Goal: Task Accomplishment & Management: Manage account settings

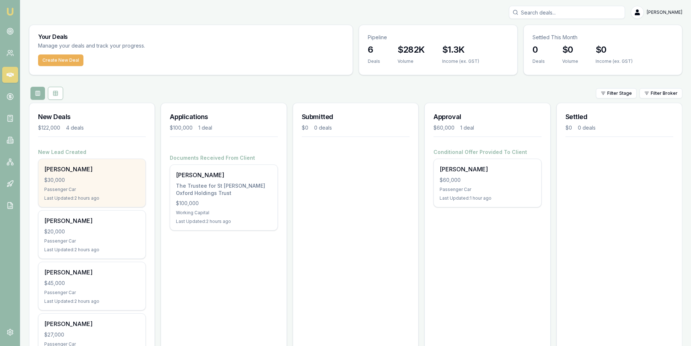
click at [84, 183] on div "$30,000" at bounding box center [91, 179] width 95 height 7
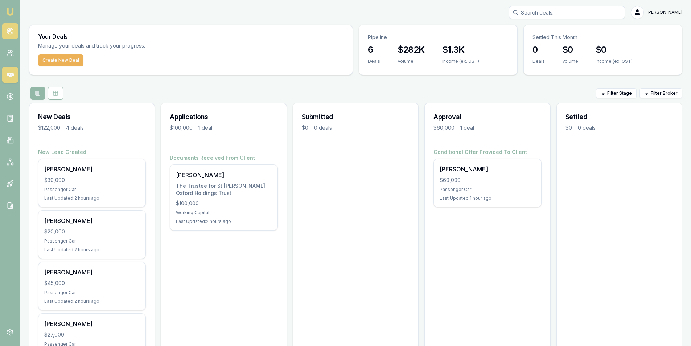
click at [11, 25] on link at bounding box center [10, 31] width 16 height 16
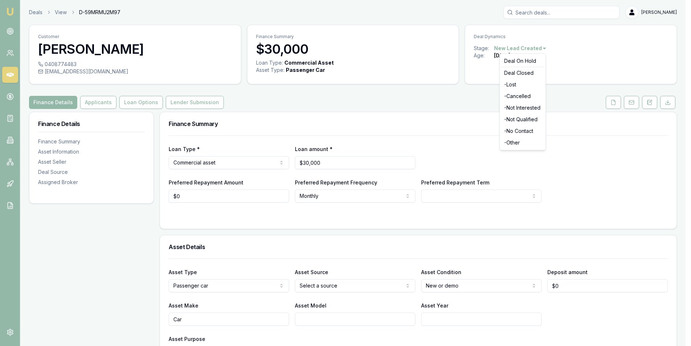
click at [546, 46] on html "Emu Broker Deals View D-59MRMU2M97 Peter Sarris Toggle Menu Customer Ashlee Pas…" at bounding box center [345, 173] width 691 height 346
click at [546, 46] on html "Emu Broker Deals View D-59MRMU2M97 Peter Sarris Toggle Menu Customer Ashlee Pas…" at bounding box center [348, 173] width 697 height 346
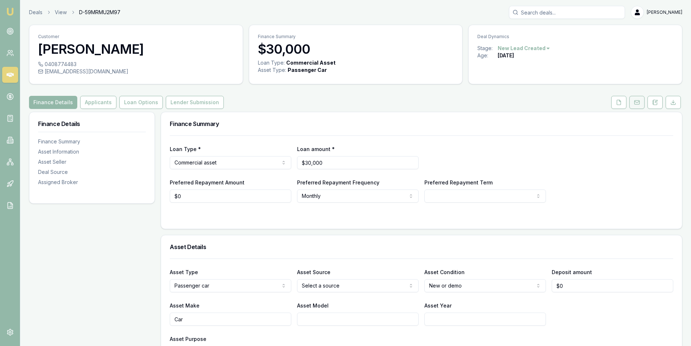
click at [637, 104] on icon at bounding box center [637, 102] width 6 height 6
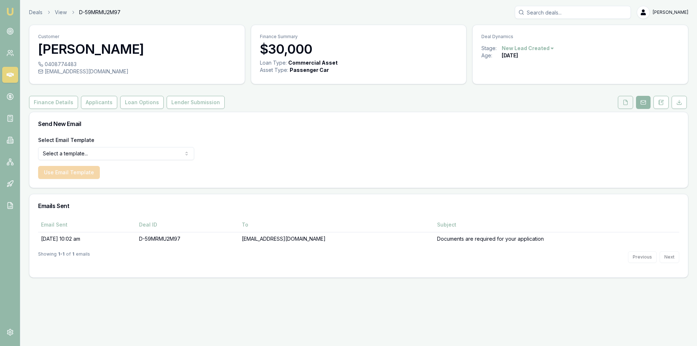
click at [621, 98] on button at bounding box center [625, 102] width 15 height 13
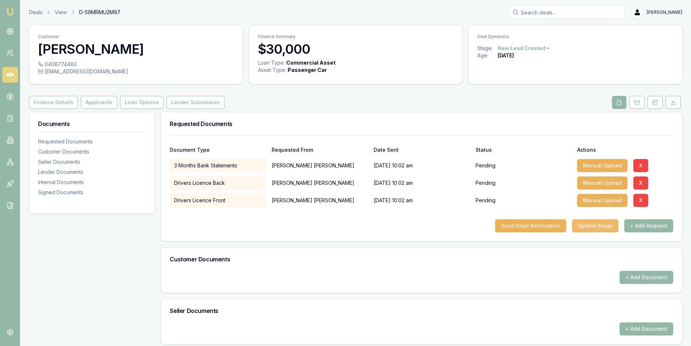
click at [600, 224] on button "Update Stage" at bounding box center [595, 225] width 46 height 13
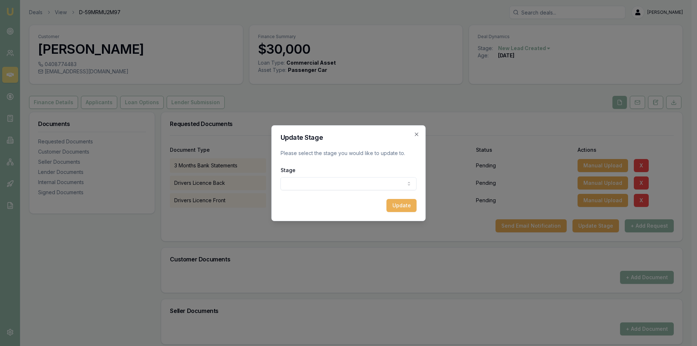
click at [348, 187] on body "Emu Broker Deals View D-59MRMU2M97 Peter Sarris Toggle Menu Customer Ashlee Pas…" at bounding box center [345, 173] width 691 height 346
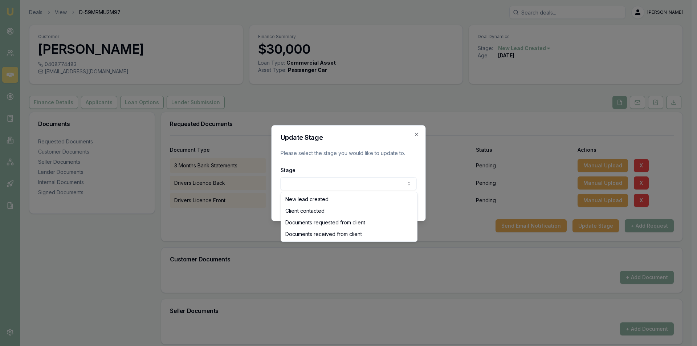
select select "DOCUMENTS_REQUESTED_FROM_CLIENT"
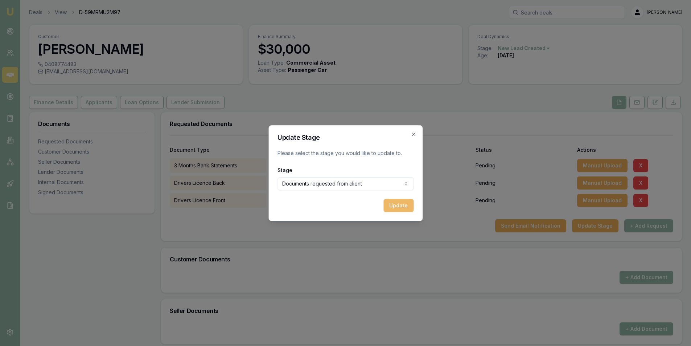
click at [404, 205] on button "Update" at bounding box center [399, 205] width 30 height 13
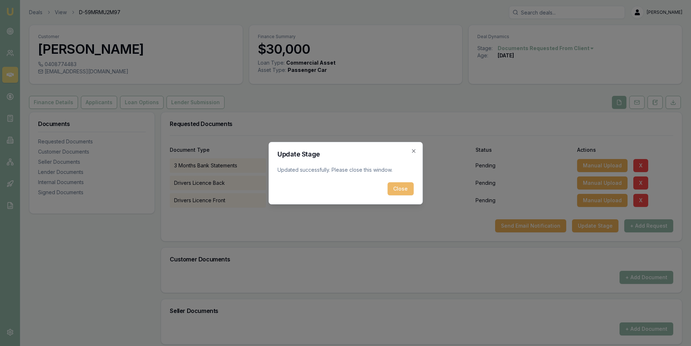
click at [402, 184] on button "Close" at bounding box center [401, 188] width 26 height 13
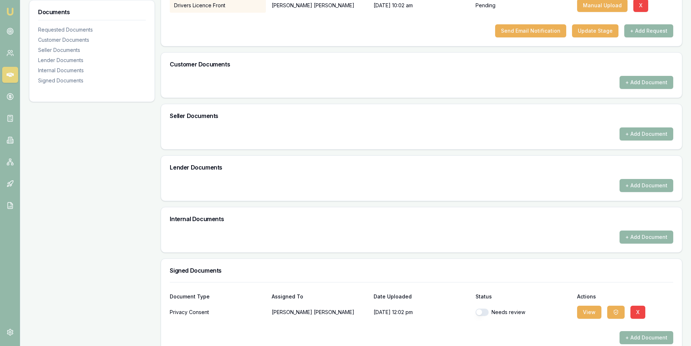
scroll to position [208, 0]
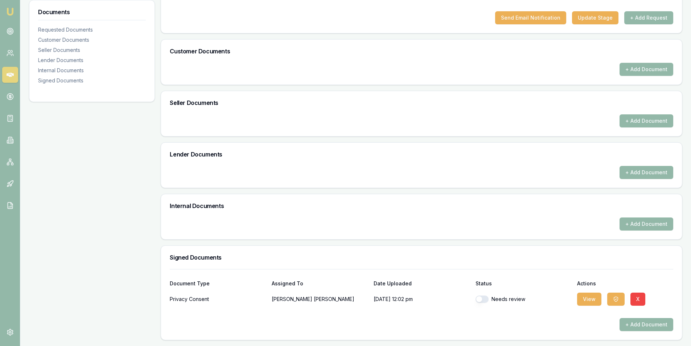
click at [493, 299] on div "Needs review" at bounding box center [524, 298] width 96 height 7
click at [488, 300] on button "button" at bounding box center [482, 298] width 13 height 7
checkbox input "true"
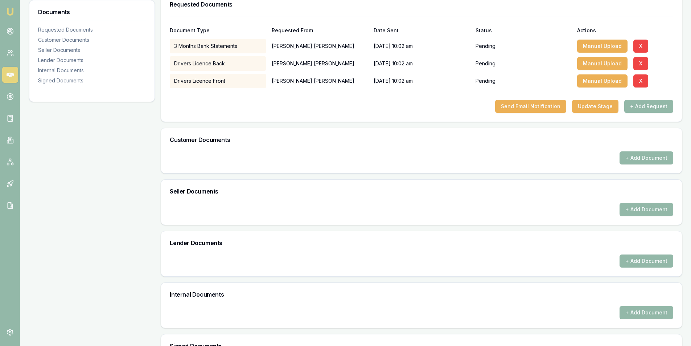
scroll to position [0, 0]
